Goal: Information Seeking & Learning: Learn about a topic

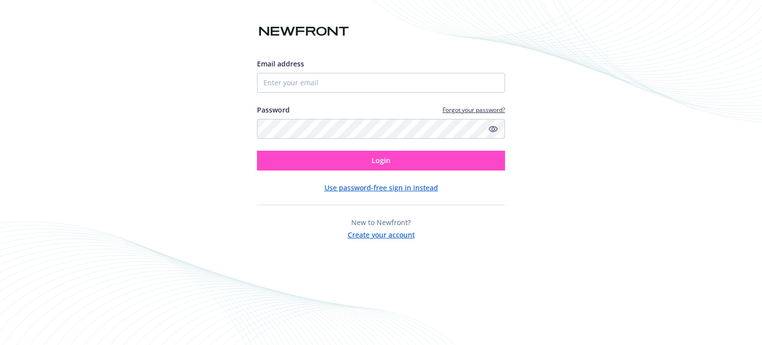
type input "[EMAIL_ADDRESS][DOMAIN_NAME]"
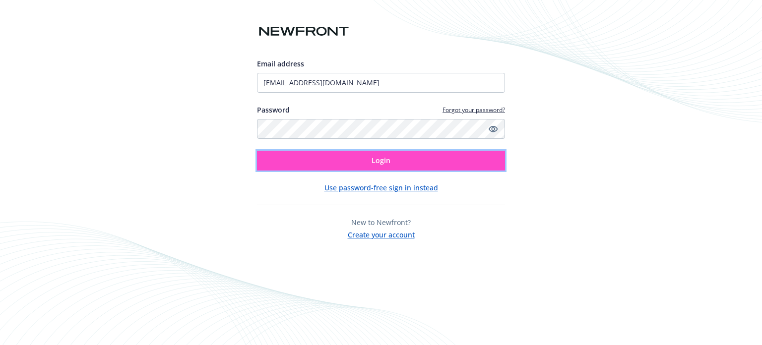
click at [452, 162] on button "Login" at bounding box center [381, 161] width 248 height 20
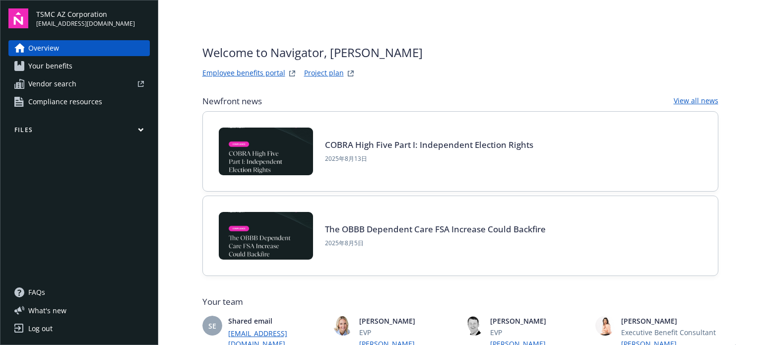
click at [38, 61] on span "Your benefits" at bounding box center [50, 66] width 44 height 16
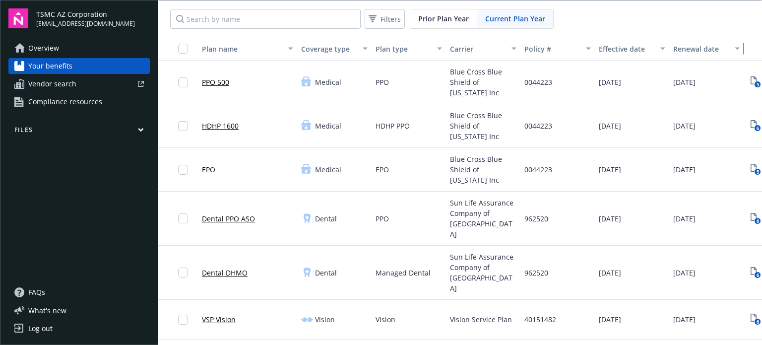
click at [736, 48] on div "button" at bounding box center [738, 48] width 5 height 23
click at [710, 48] on div "Renewal date" at bounding box center [701, 49] width 56 height 10
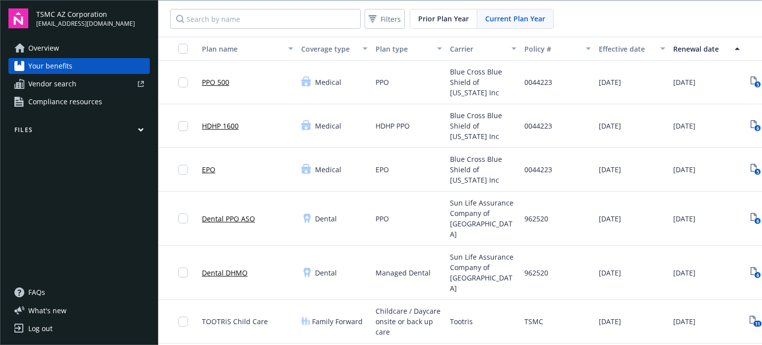
click at [222, 49] on div "Plan name" at bounding box center [242, 49] width 80 height 10
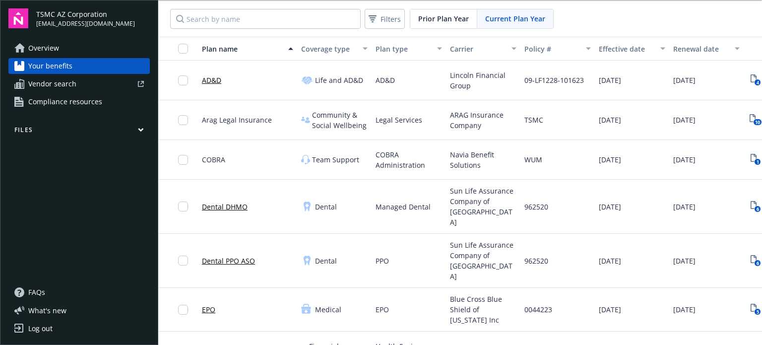
click at [222, 49] on div "Plan name" at bounding box center [242, 49] width 80 height 10
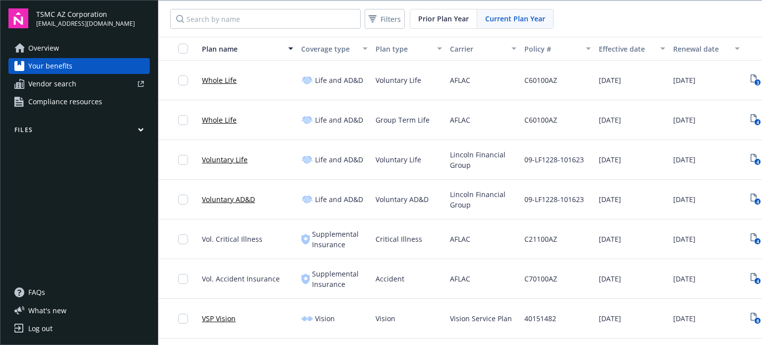
click at [62, 83] on span "Vendor search" at bounding box center [52, 84] width 48 height 16
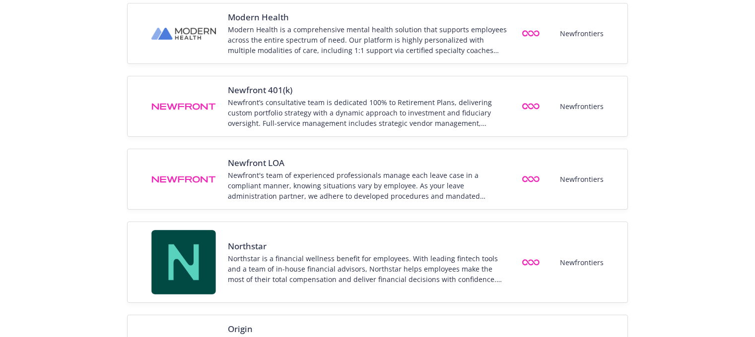
scroll to position [1044, 0]
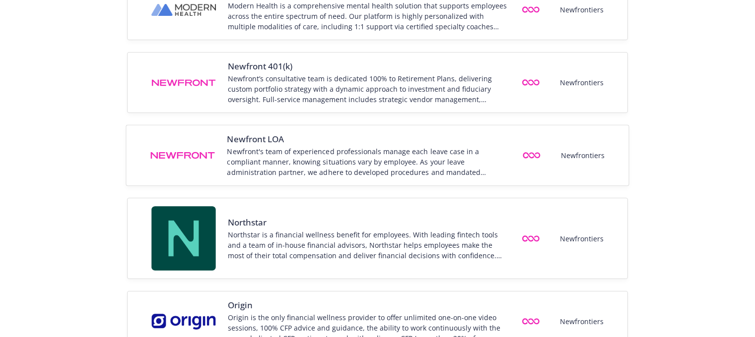
click at [284, 75] on div "Newfront’s consultative team is dedicated 100% to Retirement Plans, delivering …" at bounding box center [367, 88] width 281 height 31
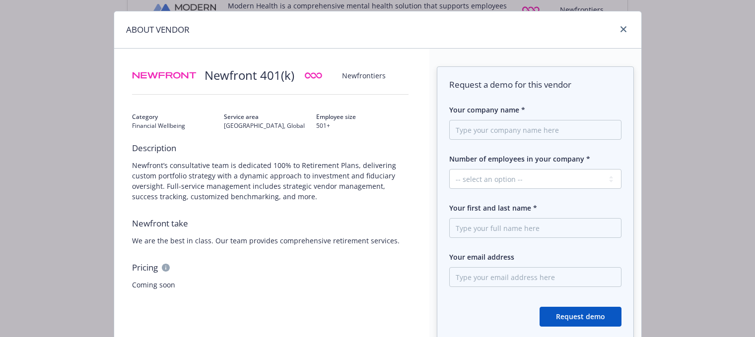
scroll to position [0, 0]
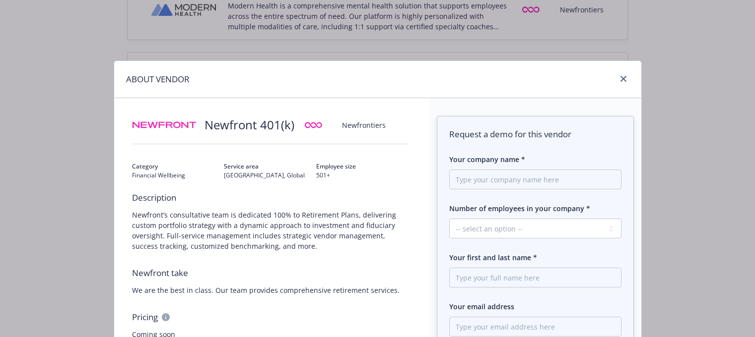
click at [356, 125] on span "Newfrontiers" at bounding box center [364, 125] width 44 height 10
click at [623, 76] on link "close" at bounding box center [623, 79] width 12 height 12
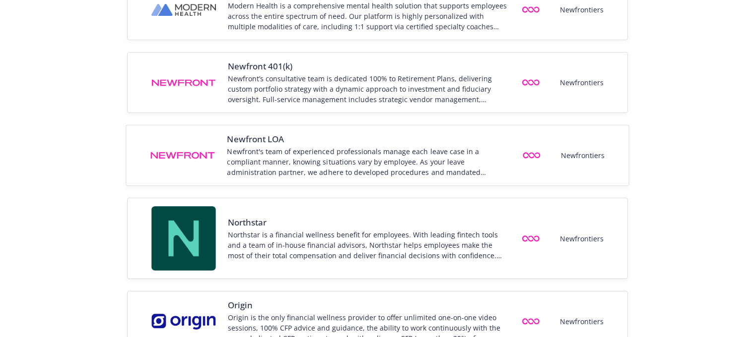
click at [291, 164] on div "Newfront's team of experienced professionals manage each leave case in a compli…" at bounding box center [367, 161] width 281 height 31
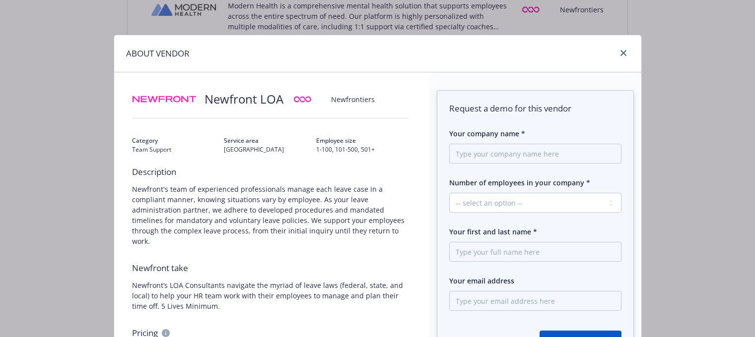
scroll to position [50, 0]
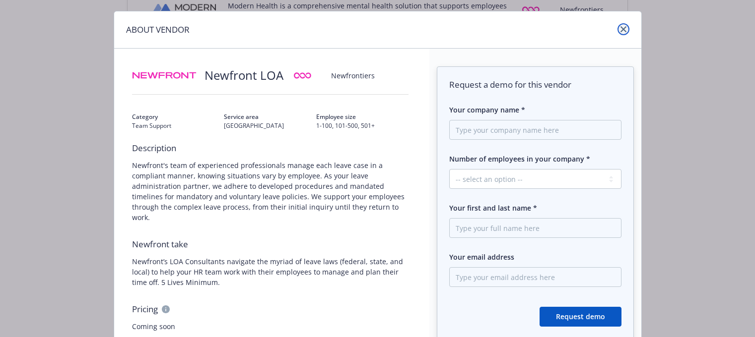
click at [620, 27] on icon "close" at bounding box center [623, 29] width 6 height 6
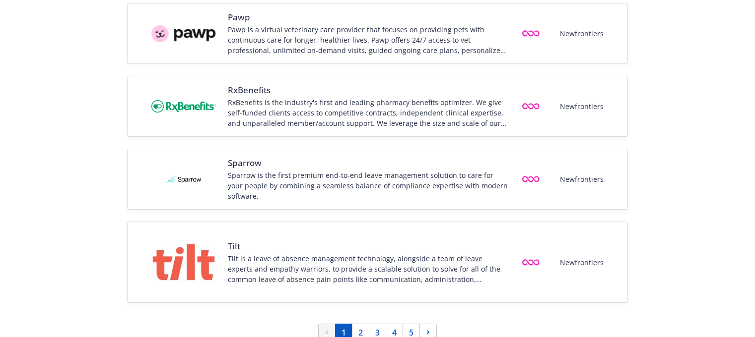
scroll to position [1419, 0]
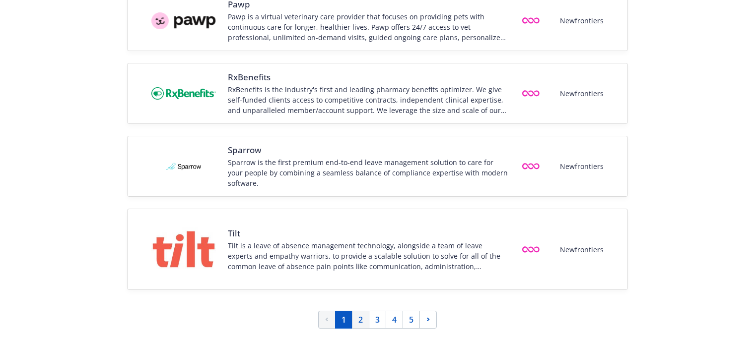
click at [359, 318] on link "2" at bounding box center [360, 320] width 17 height 18
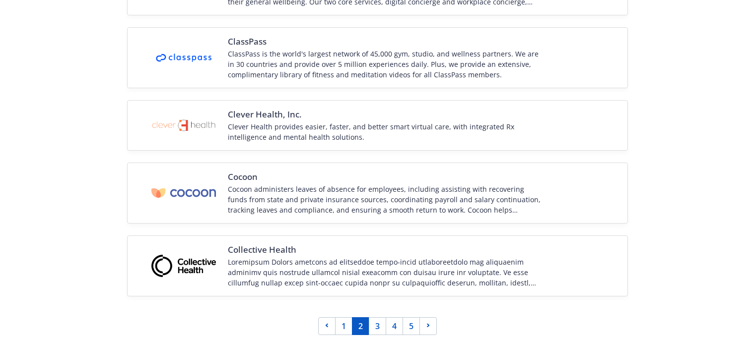
scroll to position [1362, 0]
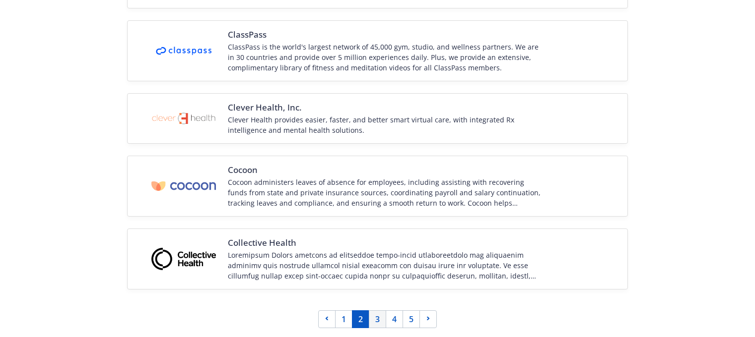
click at [380, 321] on link "3" at bounding box center [377, 320] width 17 height 18
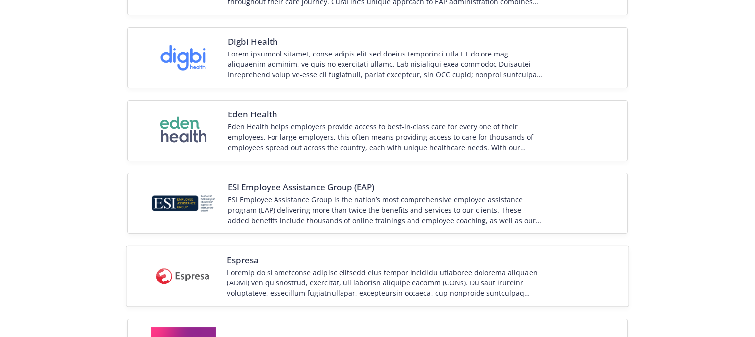
scroll to position [314, 0]
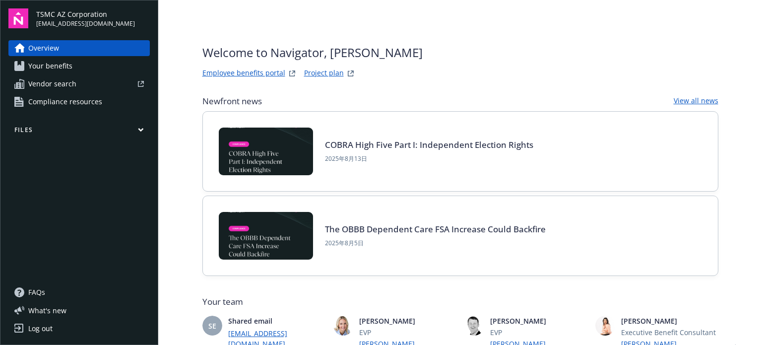
click at [65, 105] on span "Compliance resources" at bounding box center [65, 102] width 74 height 16
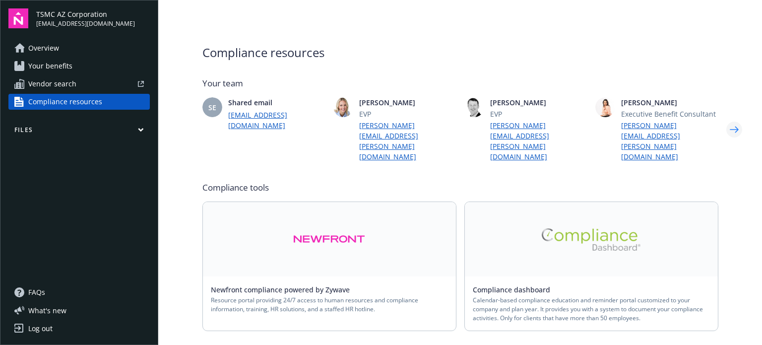
click at [734, 120] on icon "Next" at bounding box center [734, 130] width 16 height 20
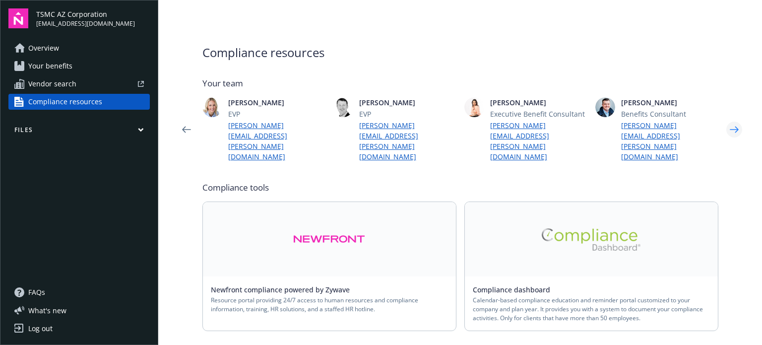
click at [734, 120] on icon "Next" at bounding box center [734, 130] width 16 height 20
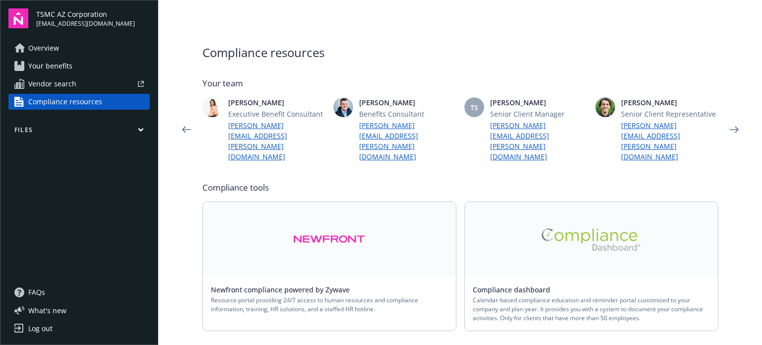
click at [726, 120] on icon "Next" at bounding box center [734, 130] width 16 height 20
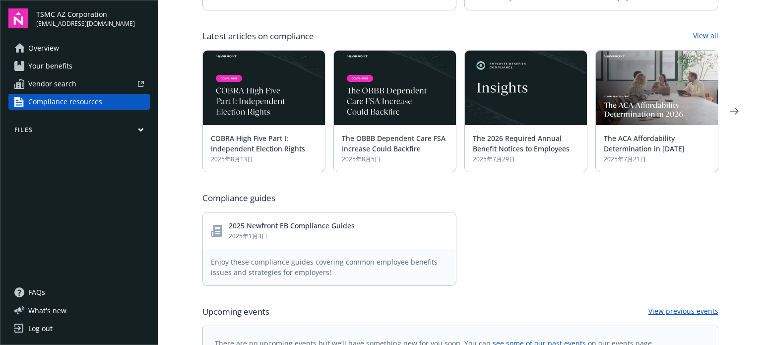
scroll to position [344, 0]
